Goal: Navigation & Orientation: Find specific page/section

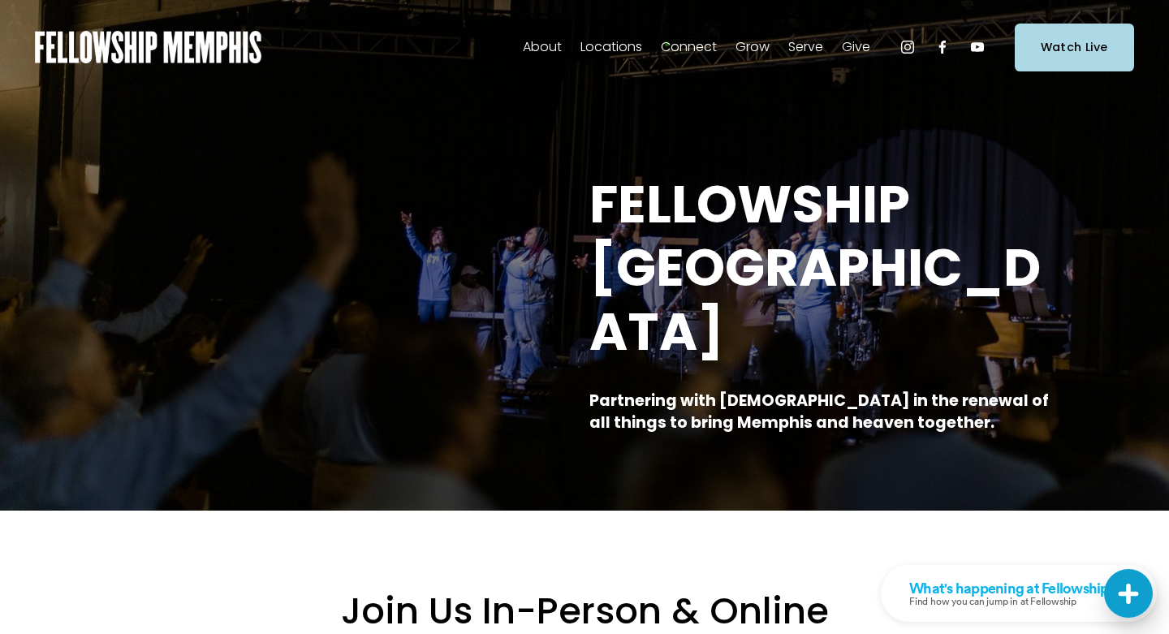
click at [0, 0] on link "Groups" at bounding box center [0, 0] width 0 height 0
click at [0, 0] on span "Women" at bounding box center [0, 0] width 0 height 0
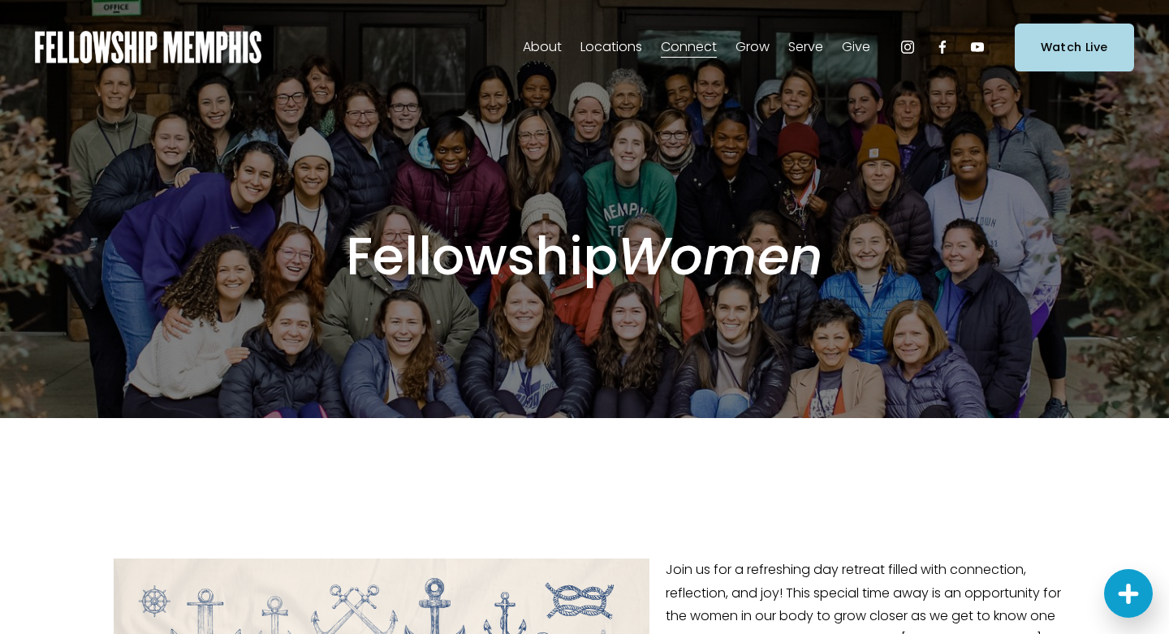
click at [0, 0] on span "Kids" at bounding box center [0, 0] width 0 height 0
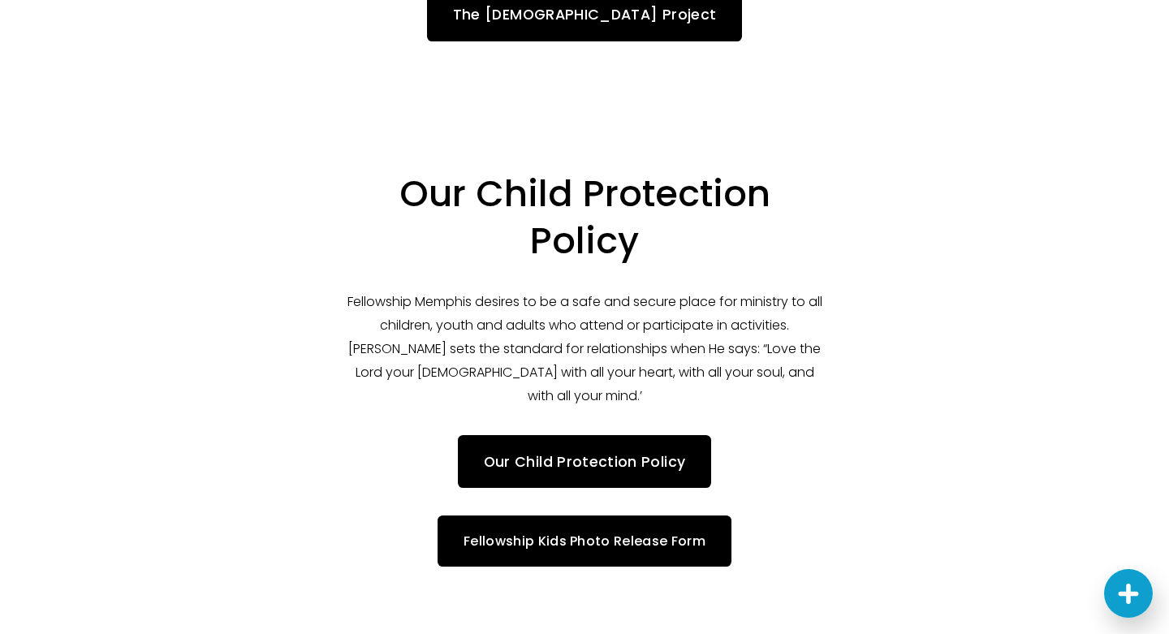
scroll to position [3669, 0]
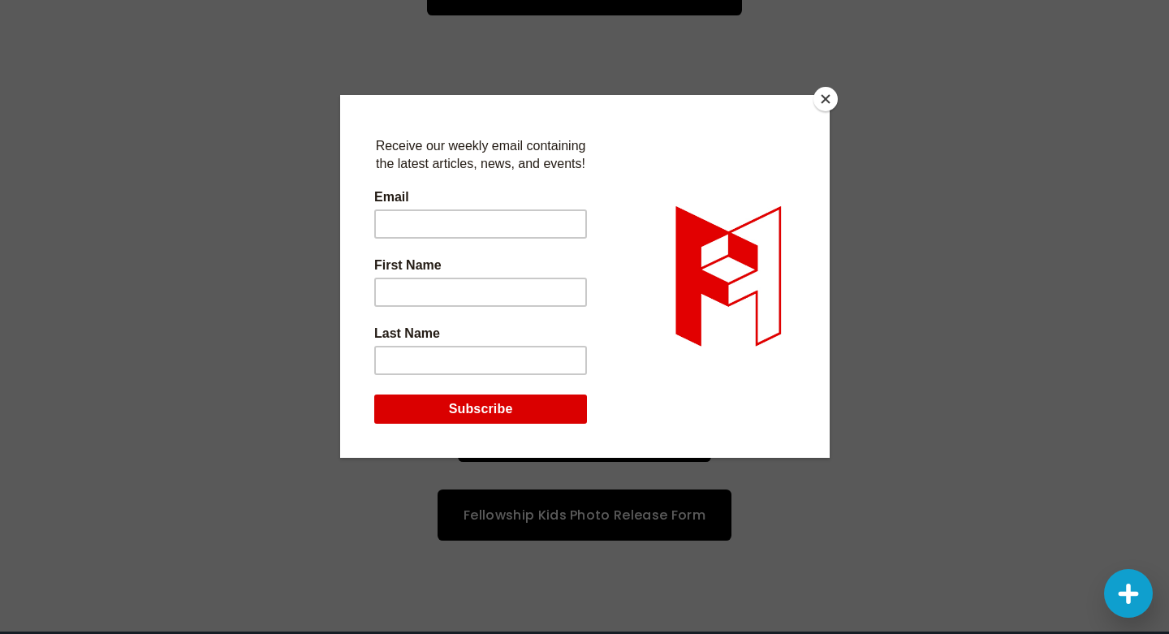
click at [831, 100] on button "Close" at bounding box center [826, 99] width 24 height 24
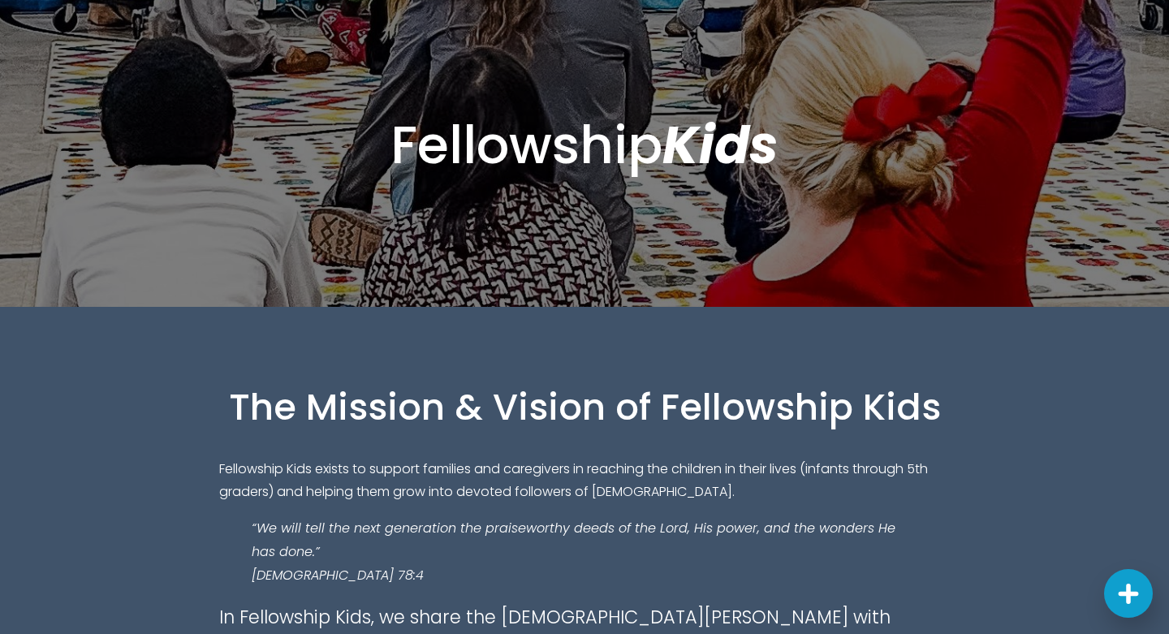
scroll to position [0, 0]
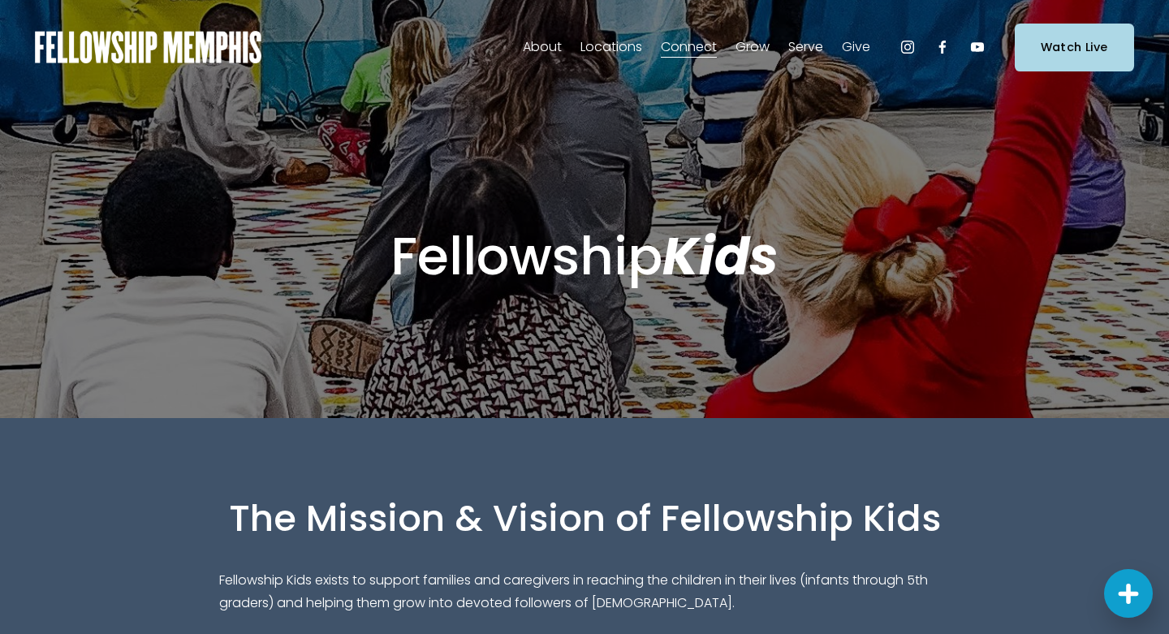
click at [0, 0] on span "Events" at bounding box center [0, 0] width 0 height 0
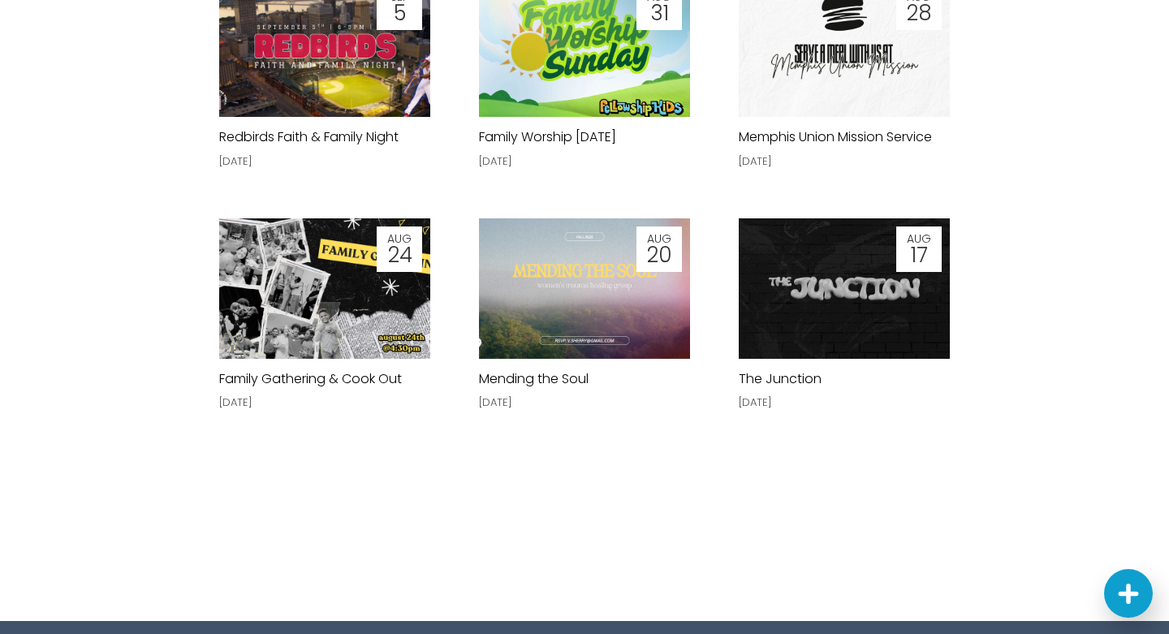
scroll to position [4429, 0]
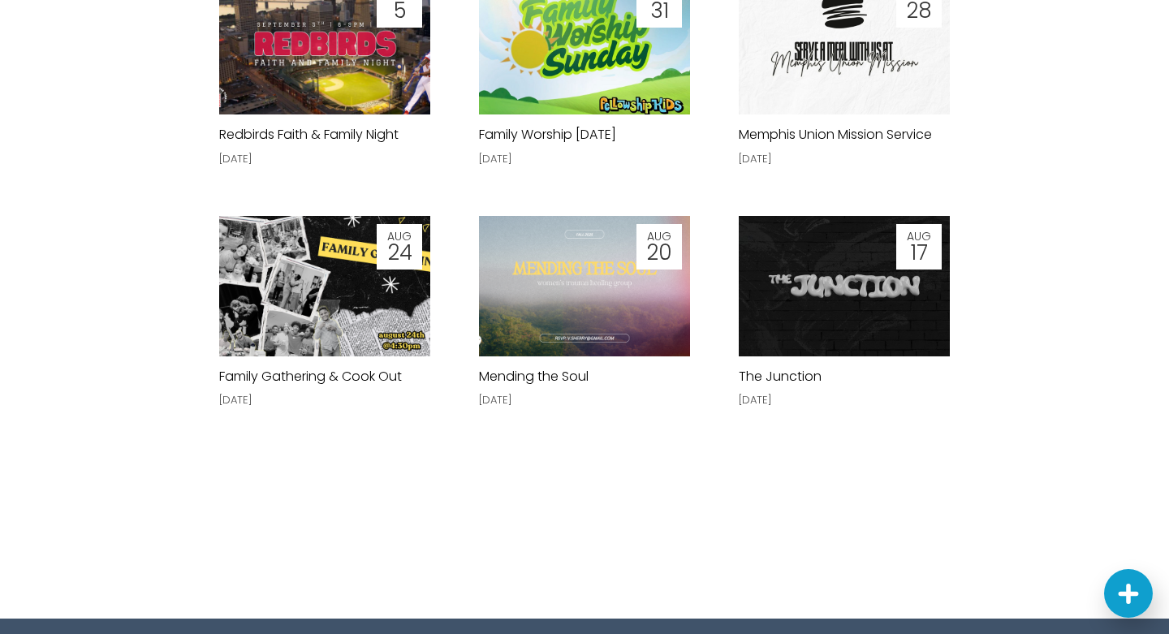
click at [872, 321] on img at bounding box center [844, 286] width 211 height 165
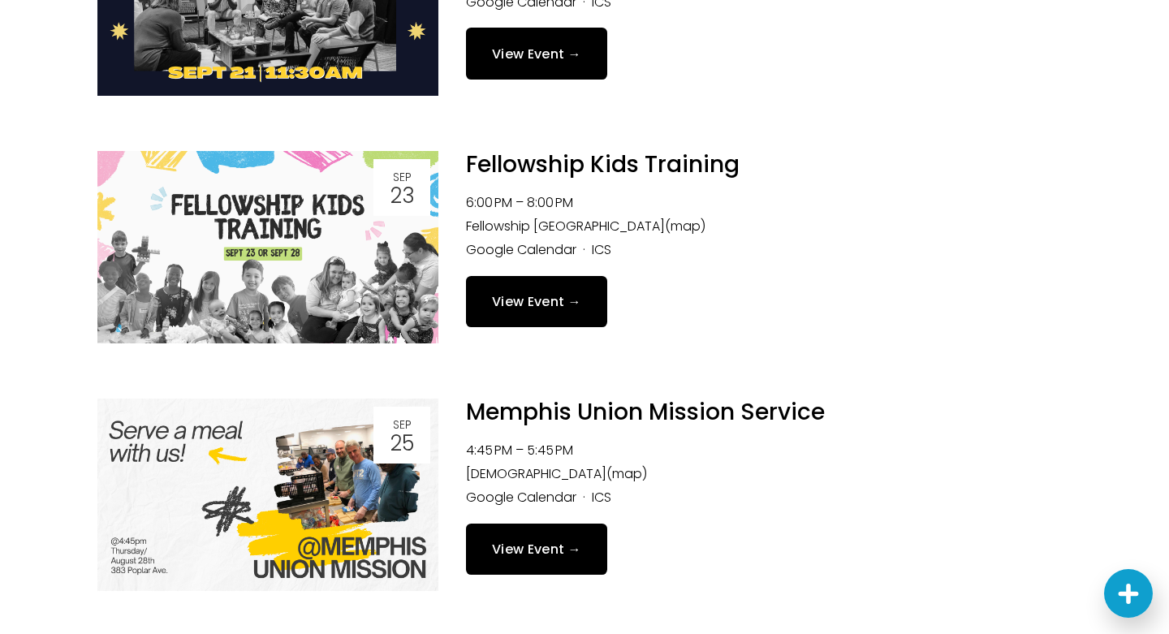
scroll to position [0, 0]
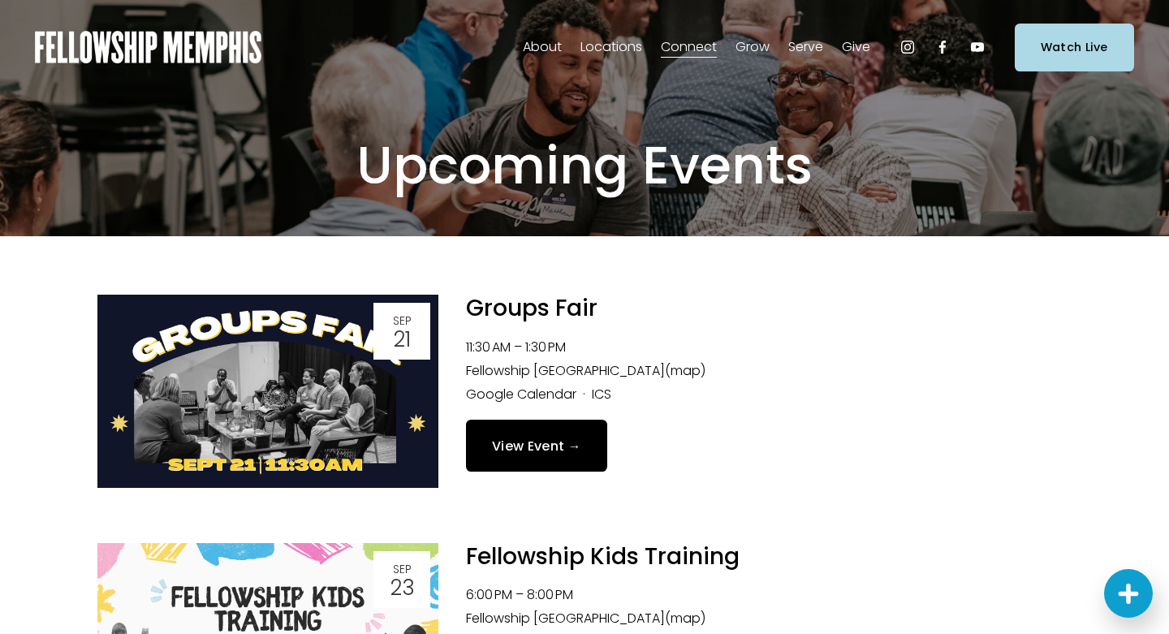
click at [0, 0] on link "Join A Serve Team" at bounding box center [0, 0] width 0 height 0
